Goal: Task Accomplishment & Management: Use online tool/utility

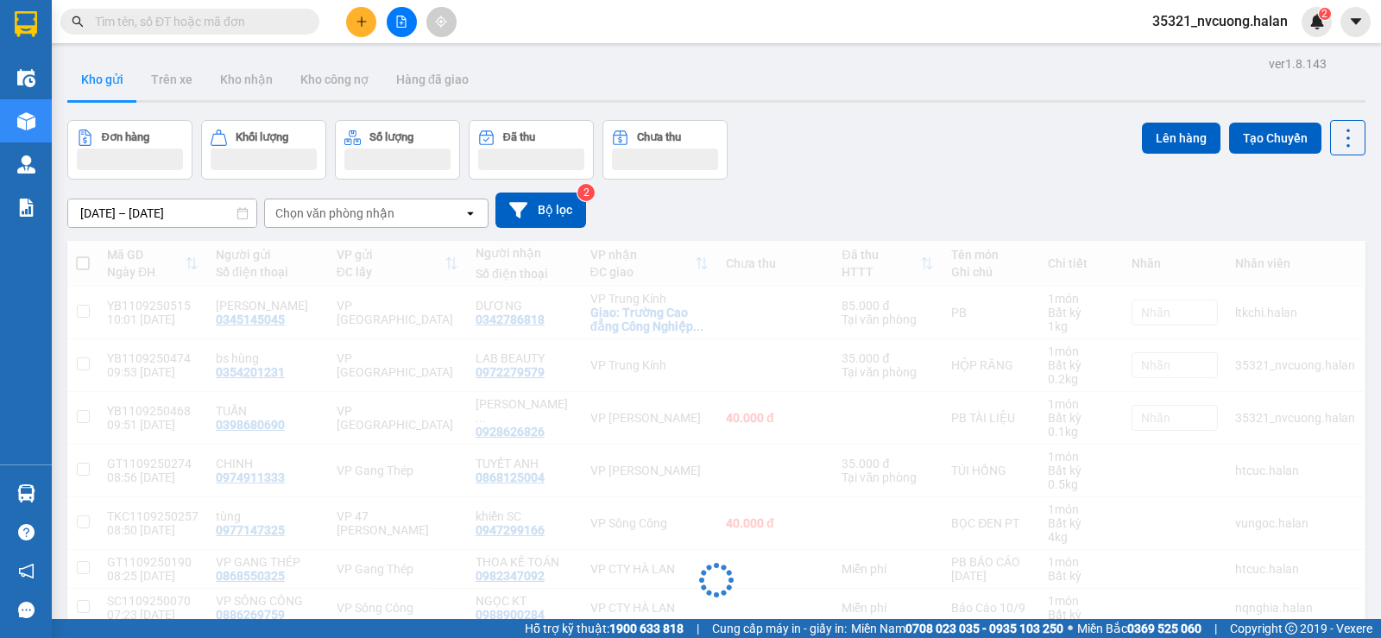
click at [189, 27] on input "text" at bounding box center [197, 21] width 204 height 19
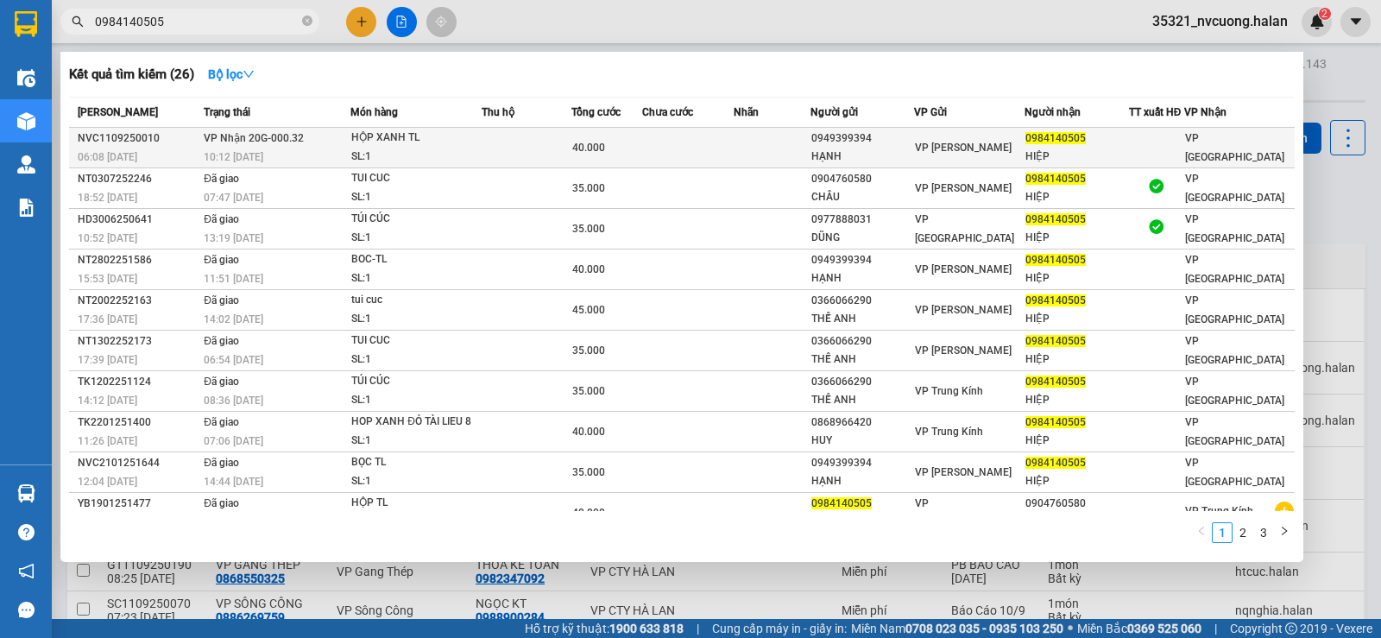
type input "0984140505"
click at [564, 142] on td at bounding box center [527, 148] width 90 height 41
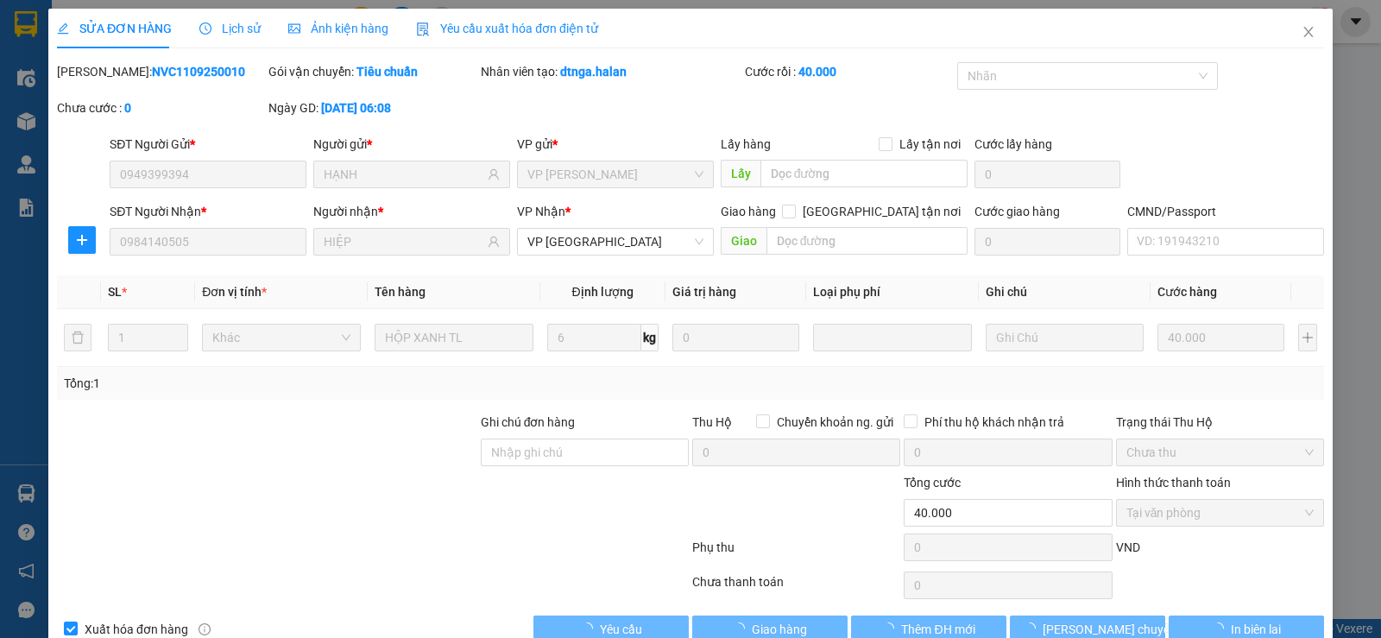
type input "0949399394"
type input "HẠNH"
type input "0984140505"
type input "HIỆP"
type input "40.000"
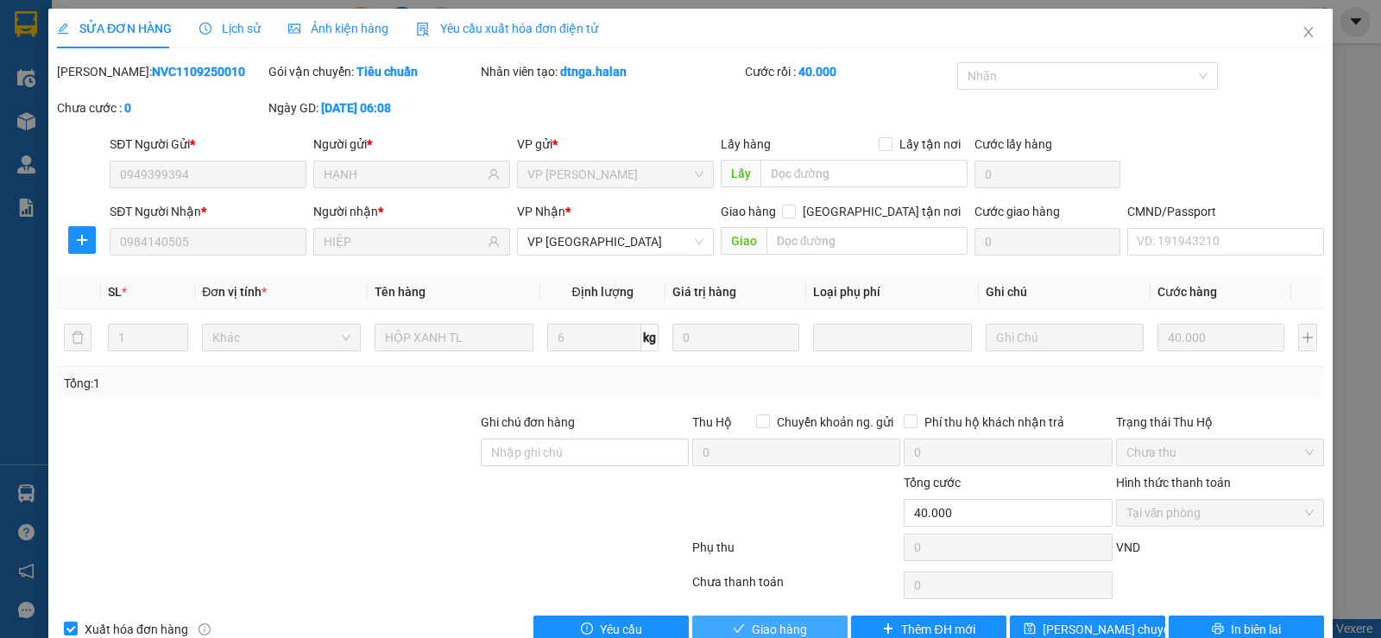
click at [800, 627] on span "Giao hàng" at bounding box center [779, 629] width 55 height 19
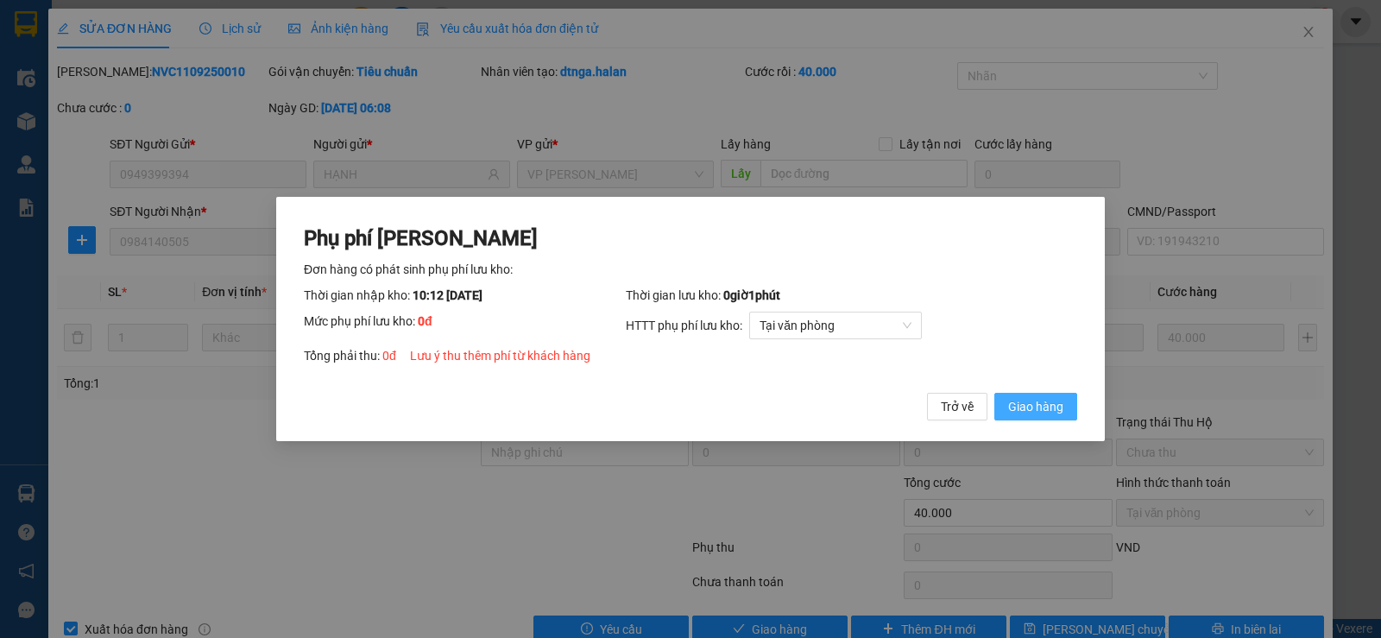
click at [1053, 408] on span "Giao hàng" at bounding box center [1035, 406] width 55 height 19
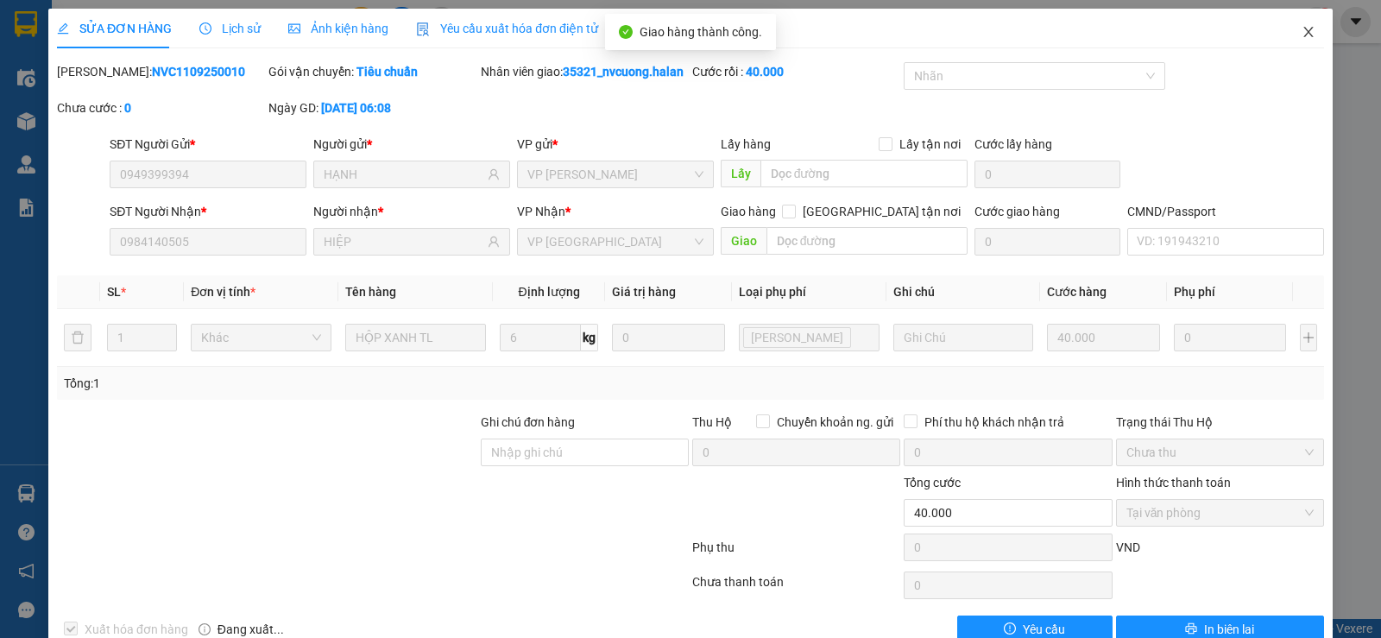
click at [1307, 32] on span "Close" at bounding box center [1309, 33] width 48 height 48
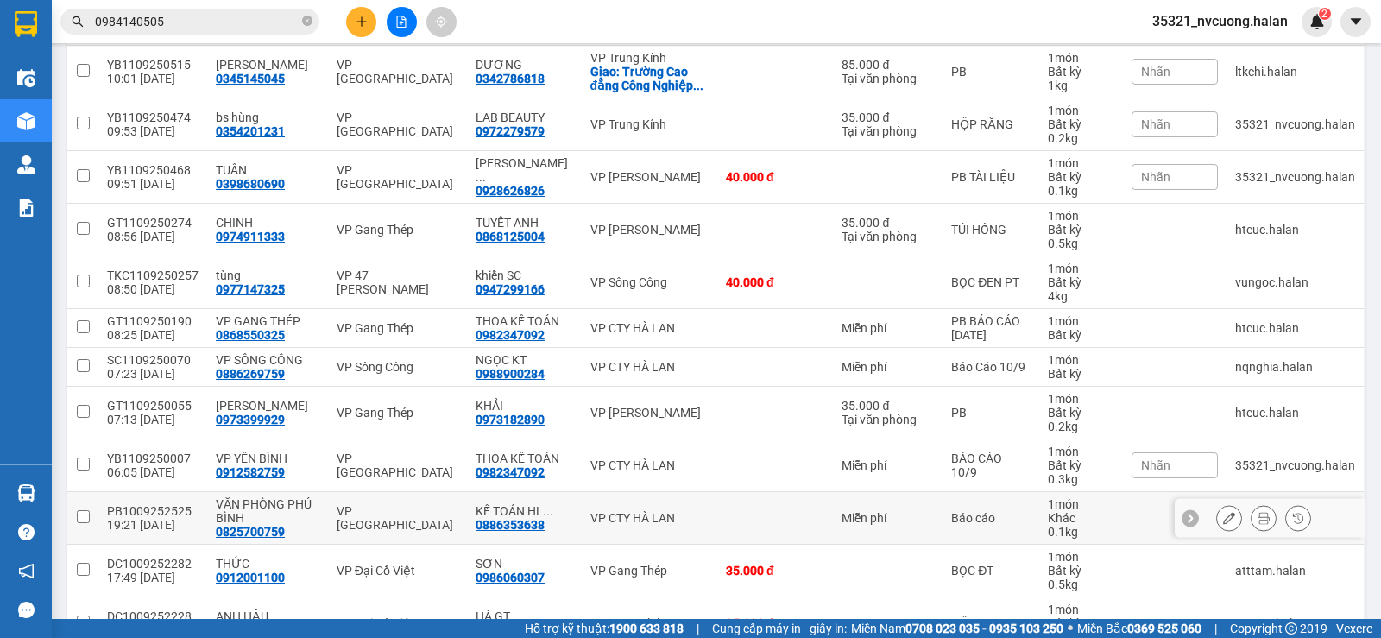
scroll to position [359, 0]
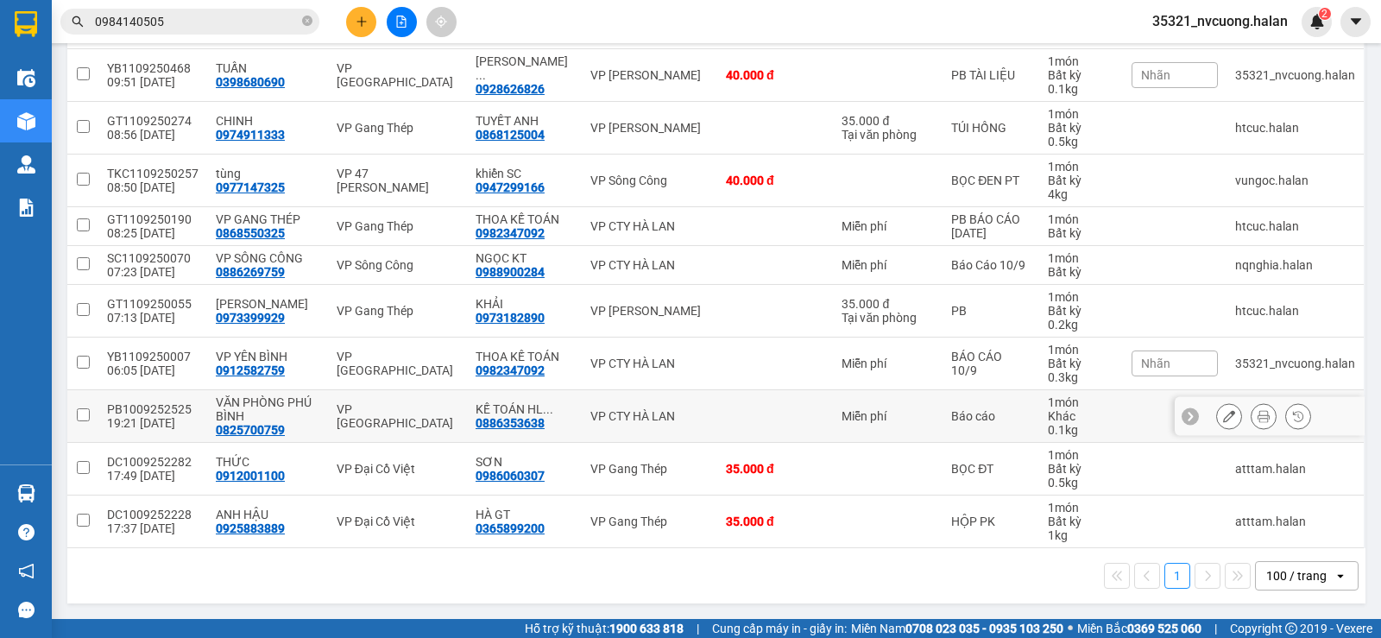
drag, startPoint x: 650, startPoint y: 408, endPoint x: 651, endPoint y: 392, distance: 15.6
click at [650, 404] on td "VP CTY HÀ LAN" at bounding box center [650, 416] width 136 height 53
checkbox input "true"
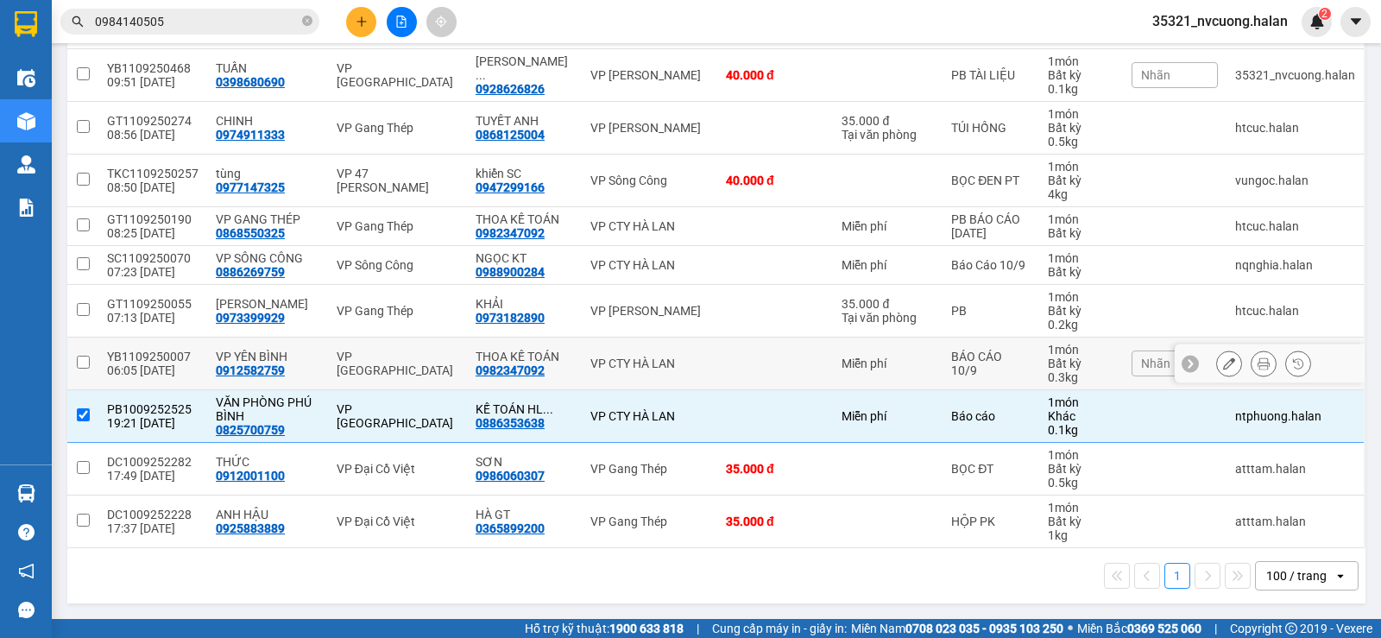
click at [653, 365] on div "VP CTY HÀ LAN" at bounding box center [650, 364] width 118 height 14
checkbox input "true"
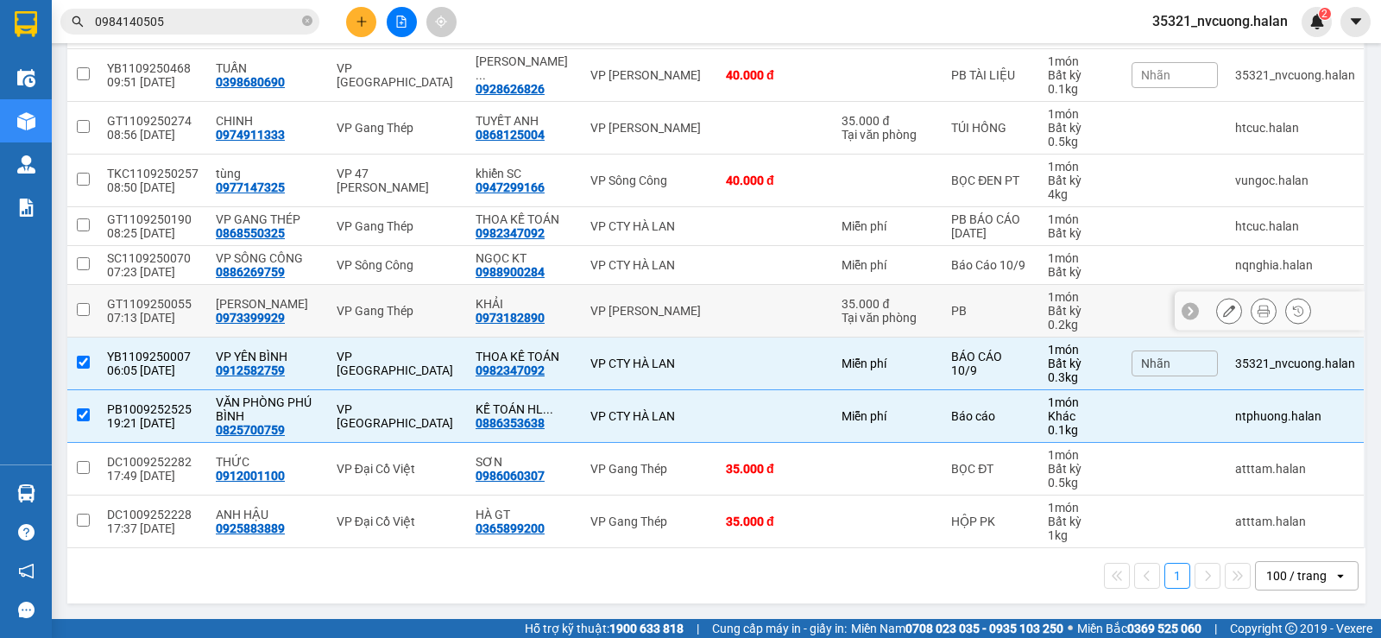
click at [638, 319] on td "VP [PERSON_NAME]" at bounding box center [650, 311] width 136 height 53
checkbox input "true"
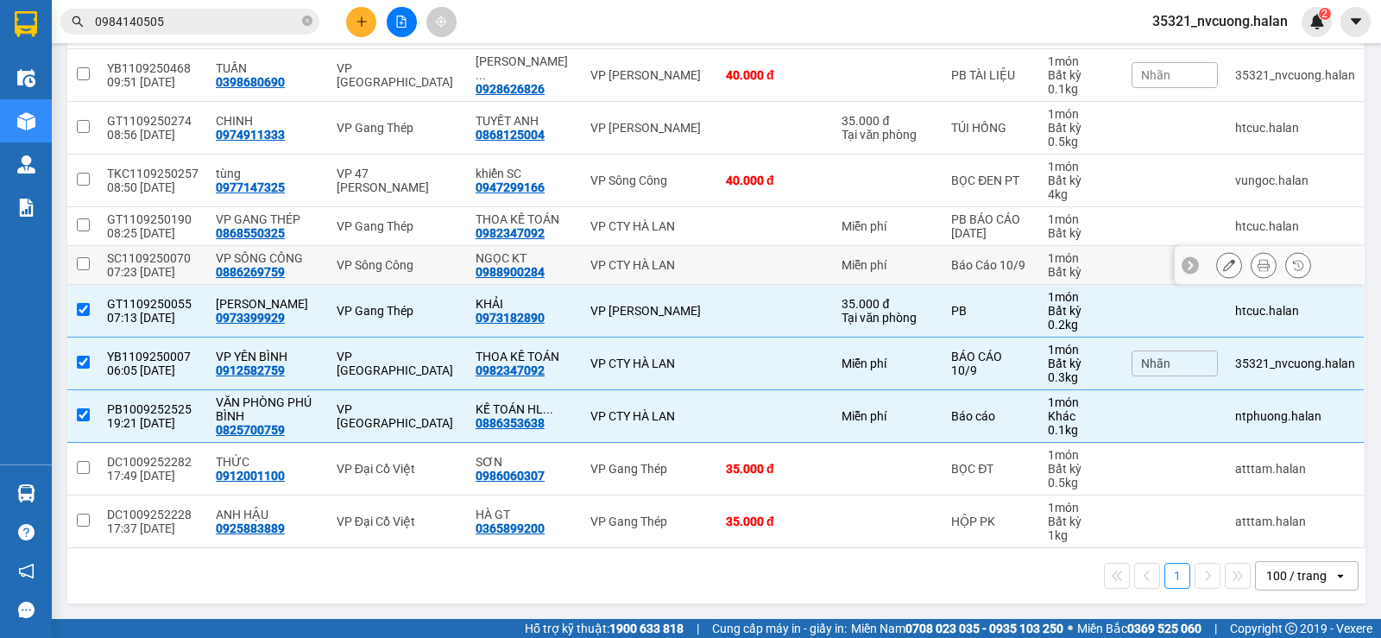
click at [669, 261] on div "VP CTY HÀ LAN" at bounding box center [650, 265] width 118 height 14
checkbox input "true"
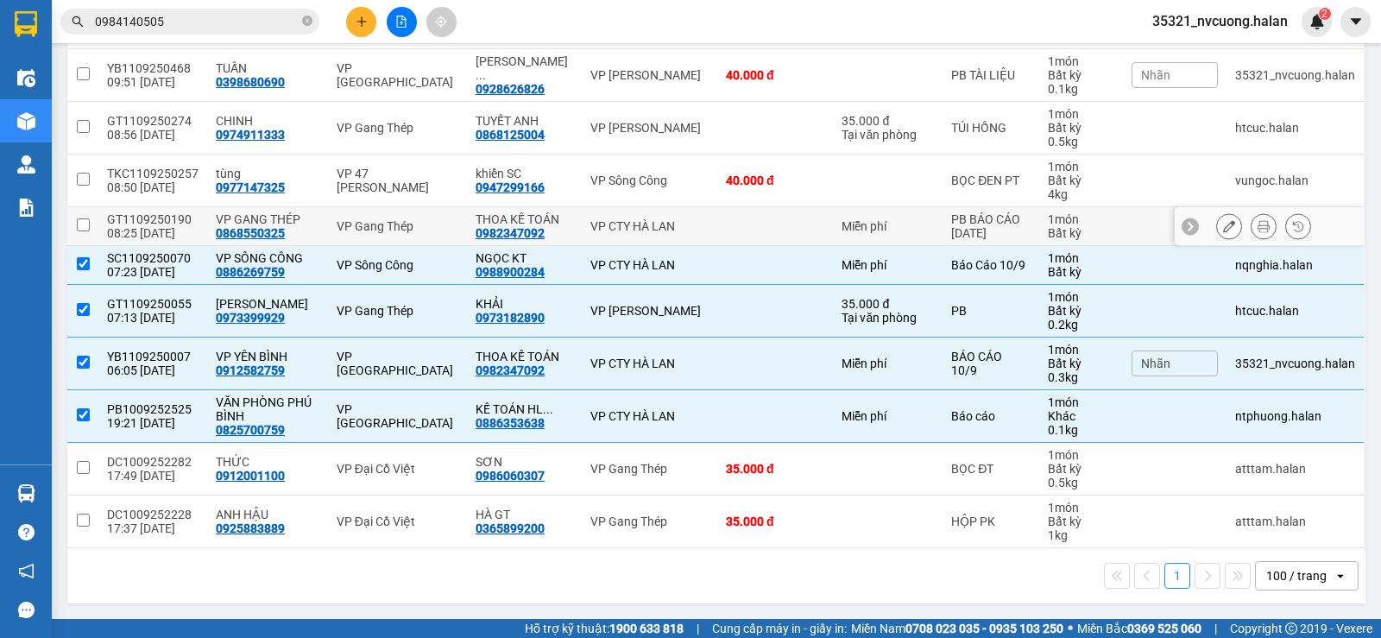
click at [660, 229] on td "VP CTY HÀ LAN" at bounding box center [650, 226] width 136 height 39
checkbox input "true"
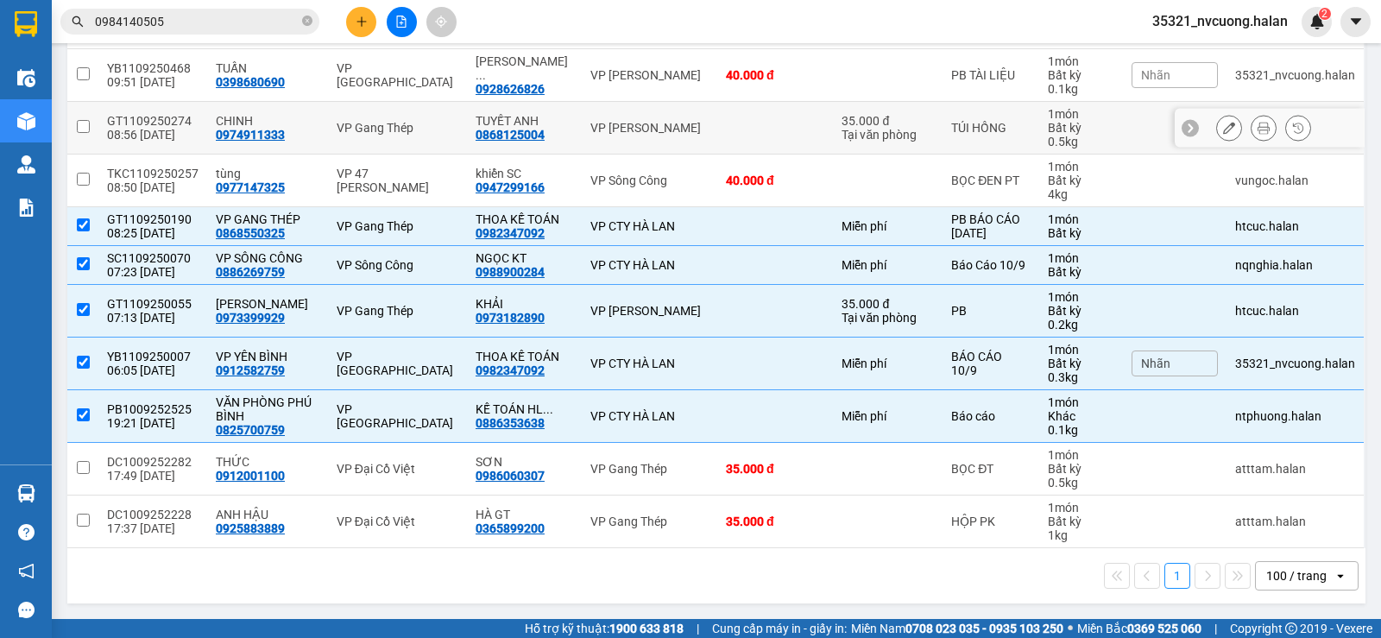
click at [657, 121] on div "VP [PERSON_NAME]" at bounding box center [650, 128] width 118 height 14
checkbox input "true"
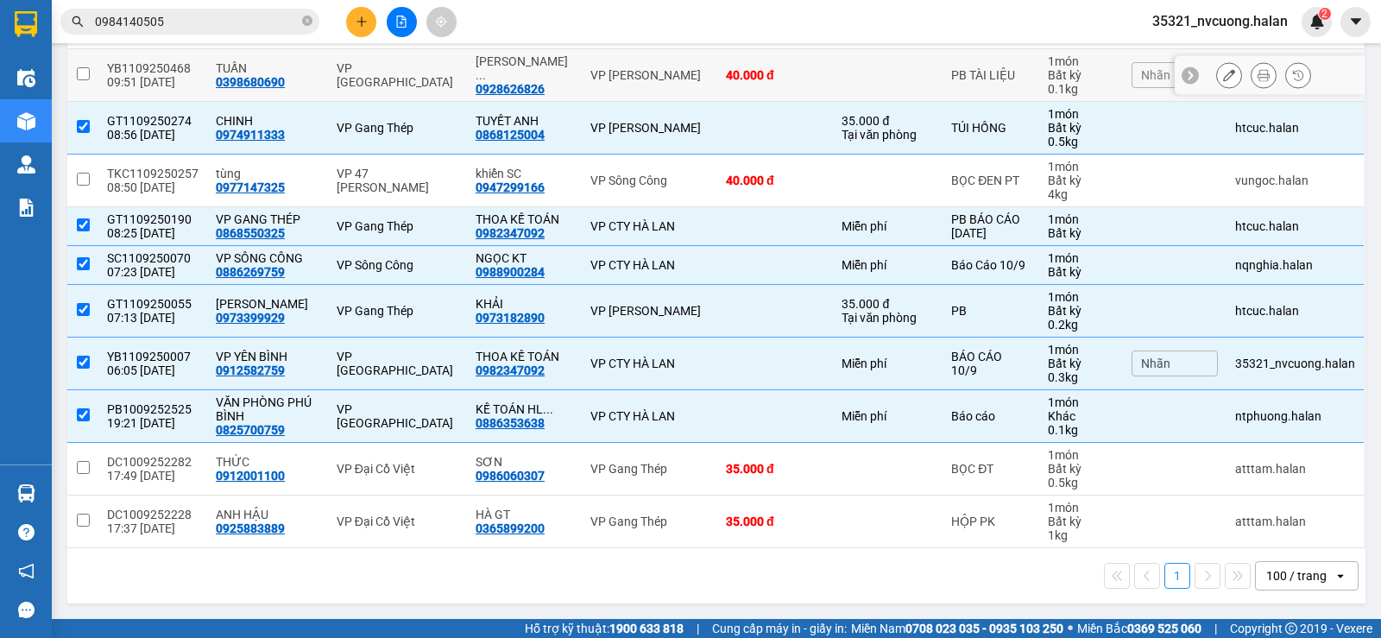
click at [657, 68] on div "VP [PERSON_NAME]" at bounding box center [650, 75] width 118 height 14
checkbox input "true"
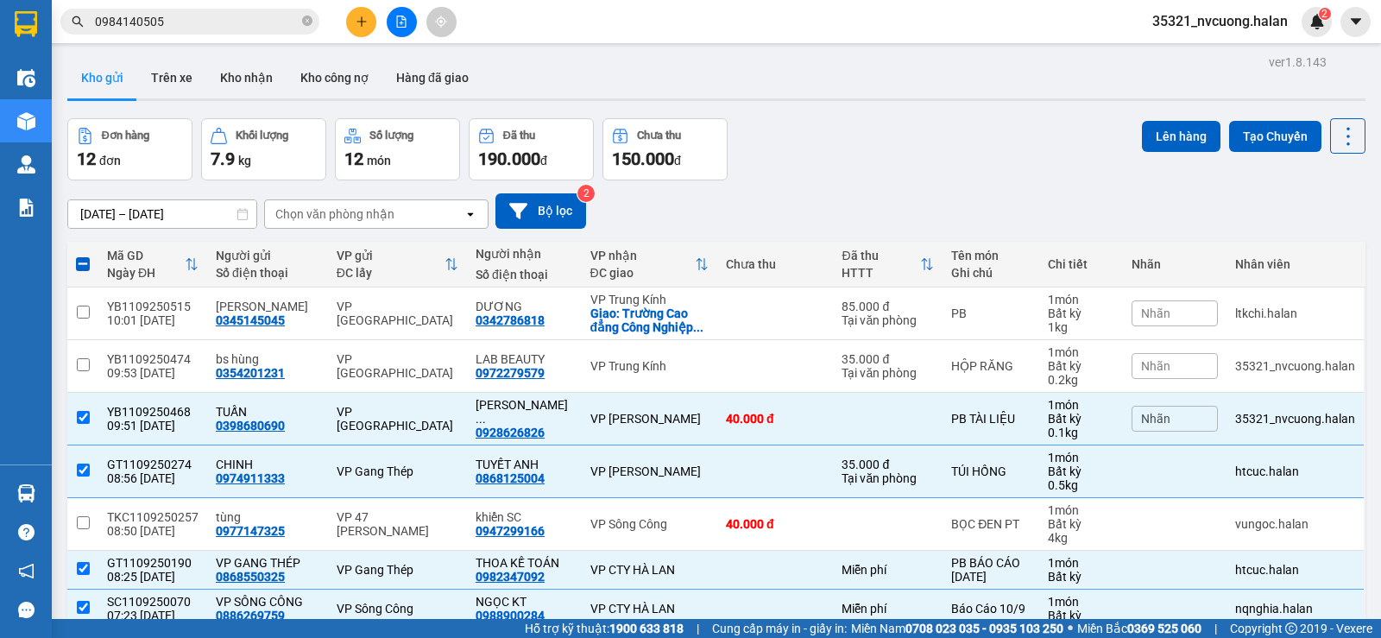
scroll to position [0, 0]
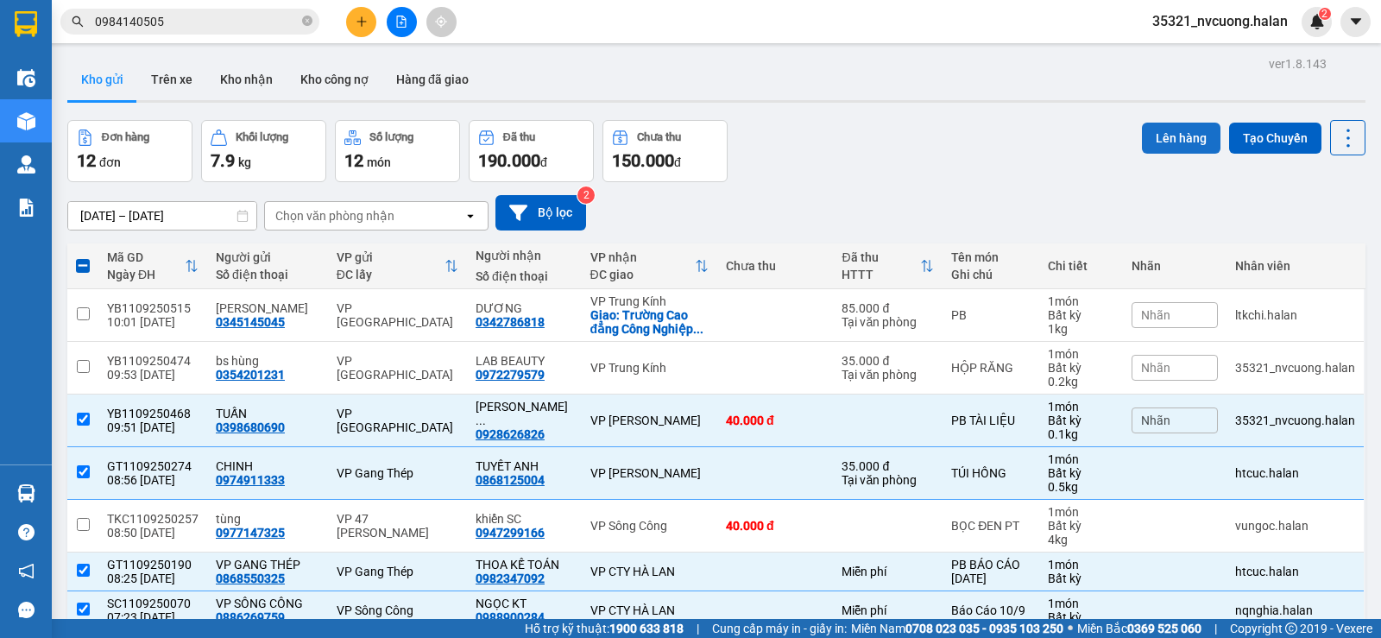
click at [1162, 125] on button "Lên hàng" at bounding box center [1181, 138] width 79 height 31
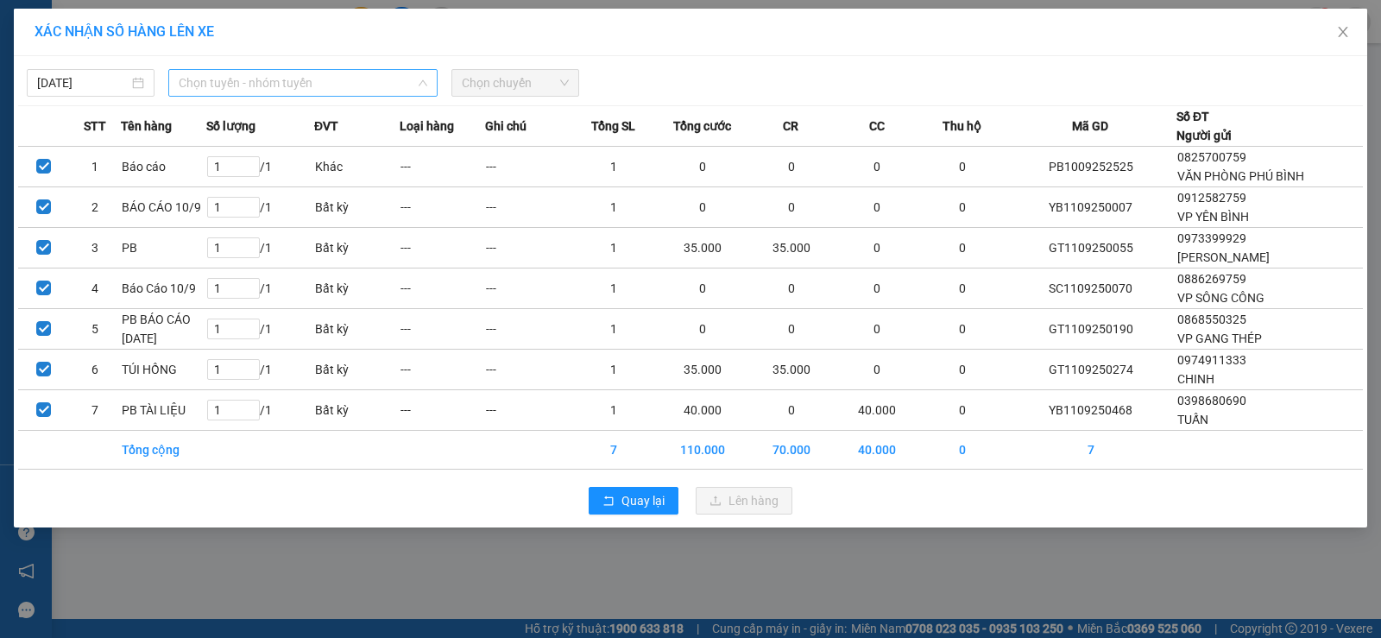
click at [262, 95] on span "Chọn tuyến - nhóm tuyến" at bounding box center [303, 83] width 249 height 26
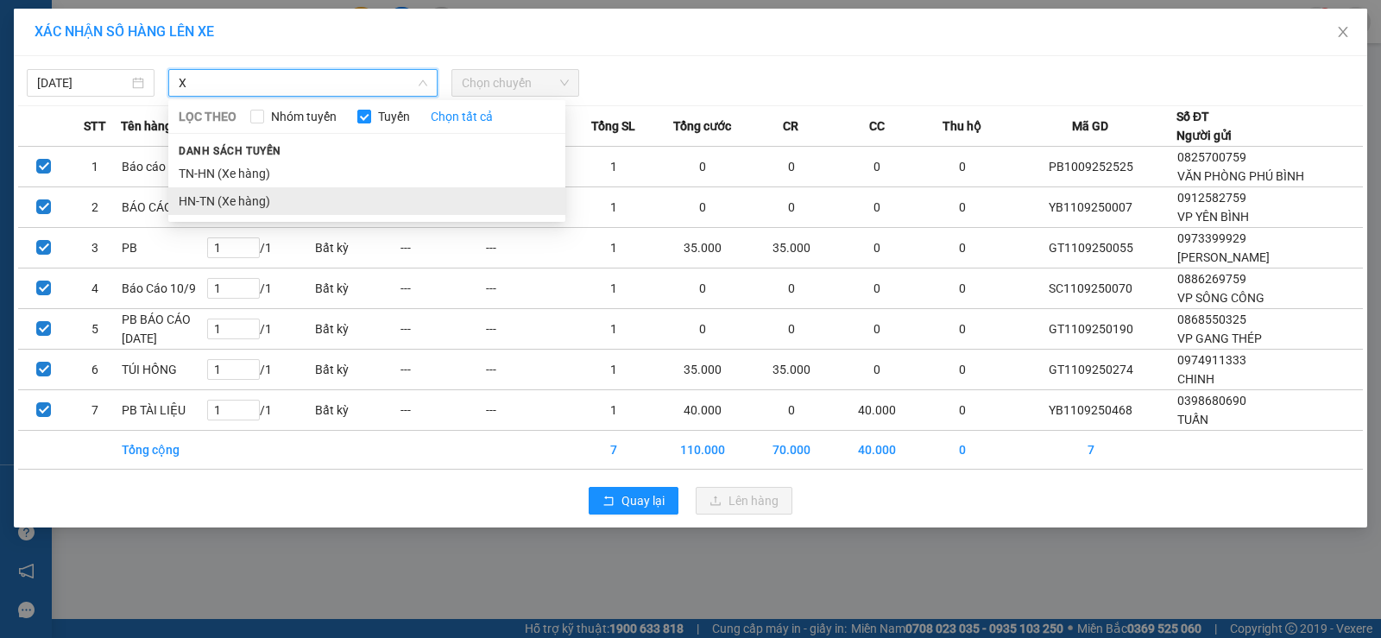
type input "X"
click at [214, 196] on li "HN-TN (Xe hàng)" at bounding box center [366, 201] width 397 height 28
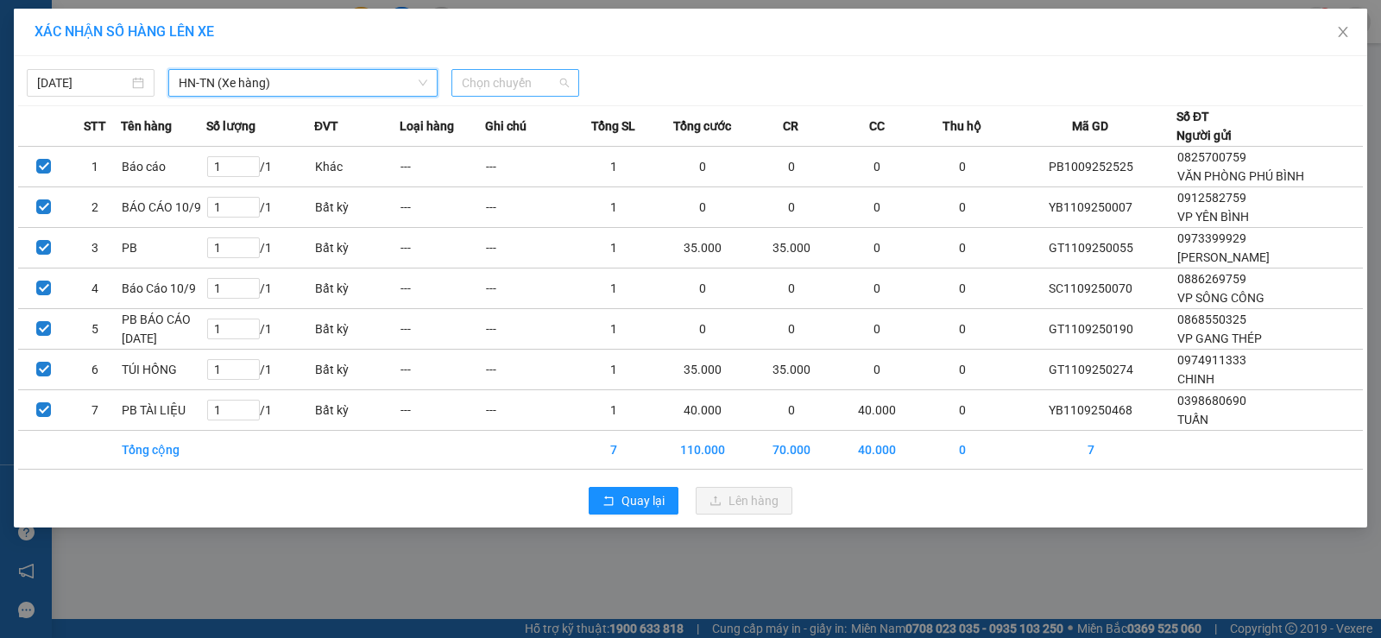
click at [499, 92] on span "Chọn chuyến" at bounding box center [515, 83] width 107 height 26
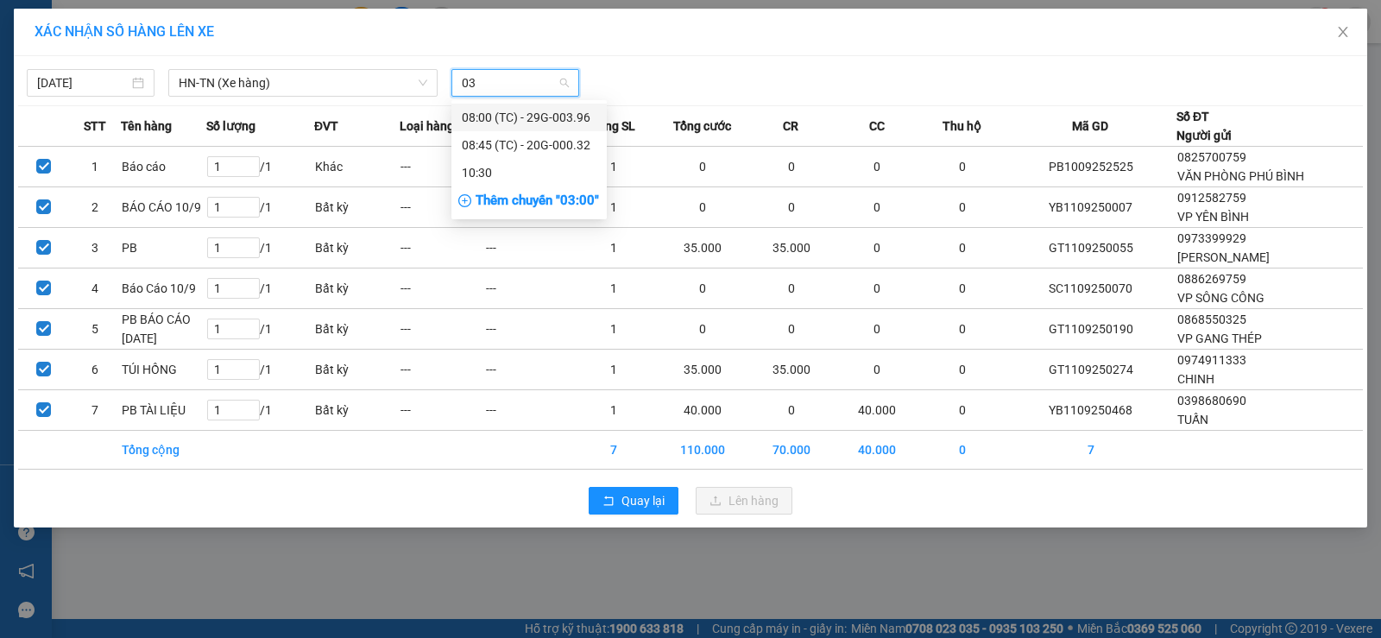
type input "032"
click at [534, 124] on div "08:45 (TC) - 20G-000.32" at bounding box center [529, 117] width 135 height 19
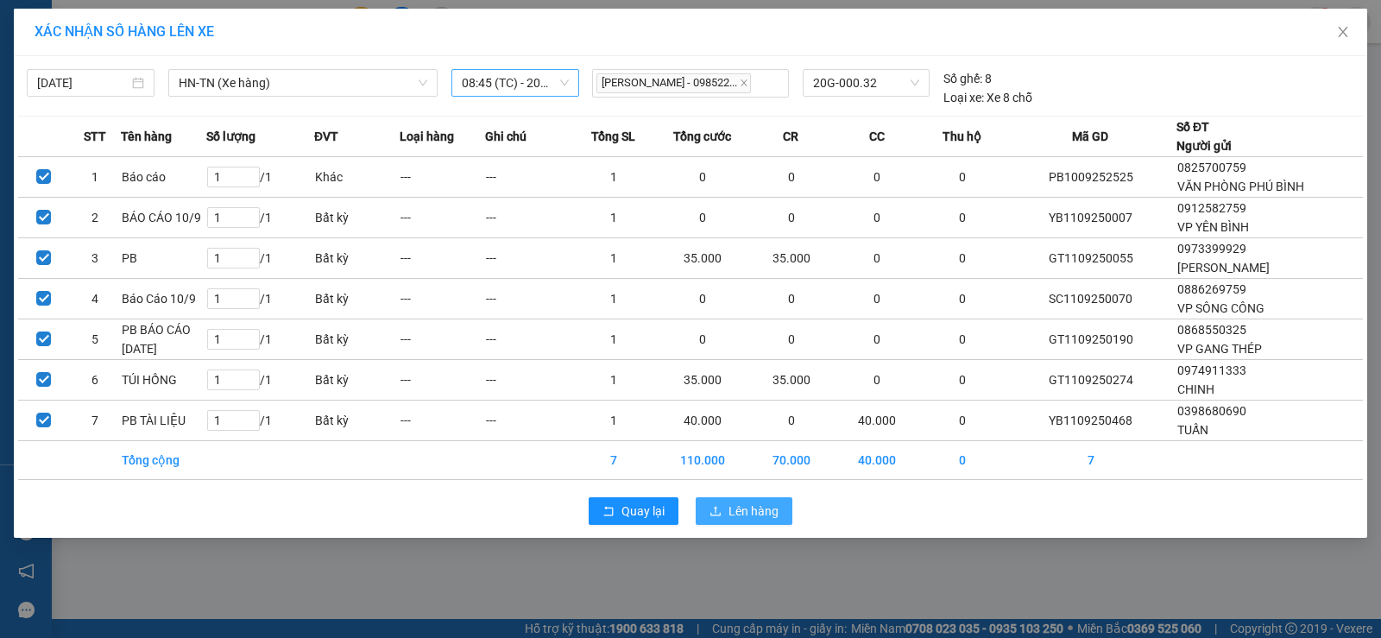
drag, startPoint x: 749, startPoint y: 489, endPoint x: 746, endPoint y: 497, distance: 9.0
click at [746, 497] on div "[DATE] HN-[GEOGRAPHIC_DATA] (Xe hàng) LỌC THEO Nhóm tuyến Tuyến Chọn tất cả Dan…" at bounding box center [691, 297] width 1354 height 482
click at [744, 506] on span "Lên hàng" at bounding box center [754, 511] width 50 height 19
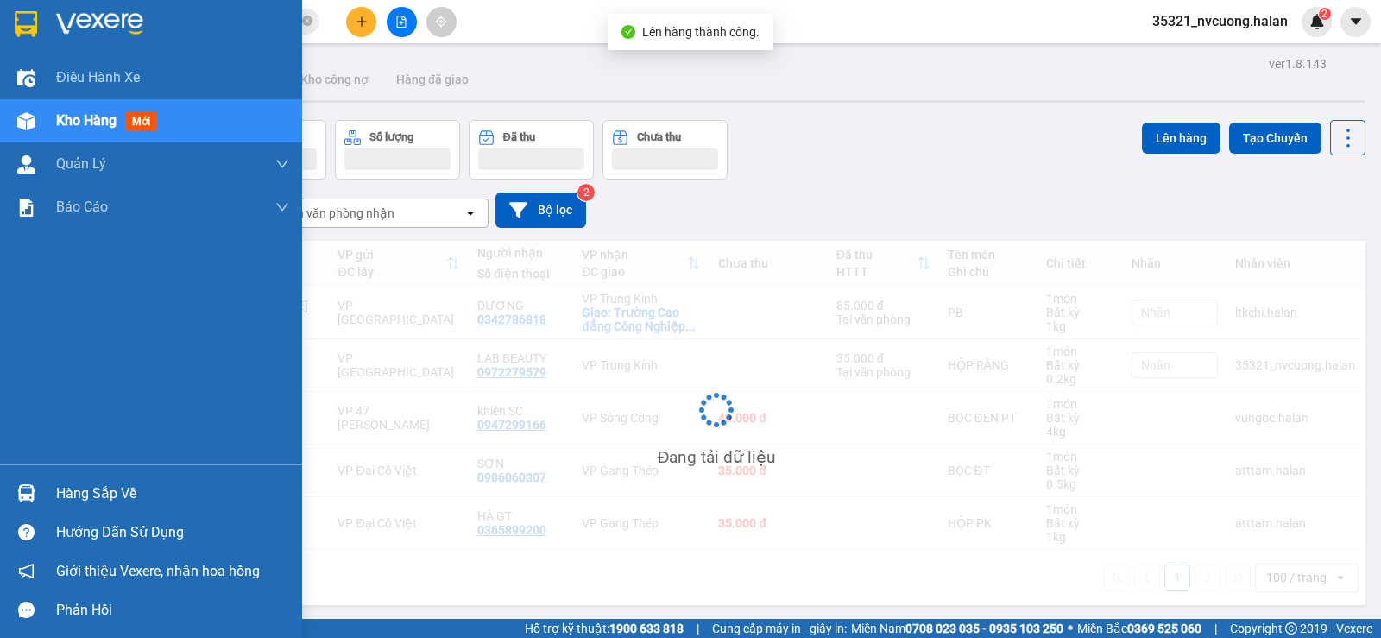
click at [4, 487] on div "Hàng sắp về" at bounding box center [151, 493] width 302 height 39
